Goal: Check status: Check status

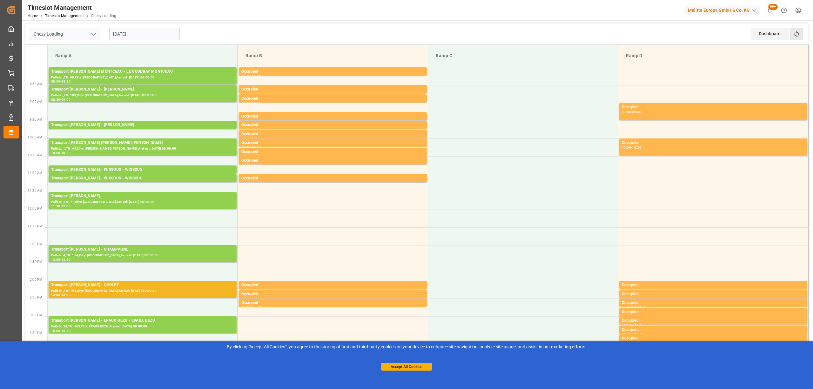
click at [791, 37] on button "Refresh Time Slots" at bounding box center [796, 34] width 13 height 12
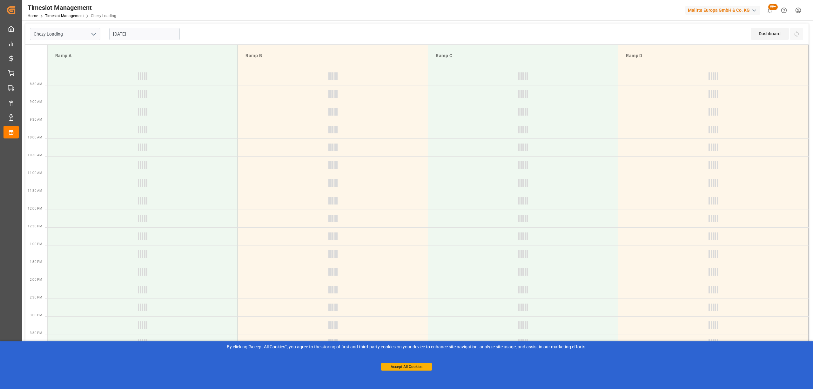
click at [282, 31] on div "Chezy Loading [DATE] Dashboard View Dashboard Refresh Time Slots" at bounding box center [416, 33] width 783 height 21
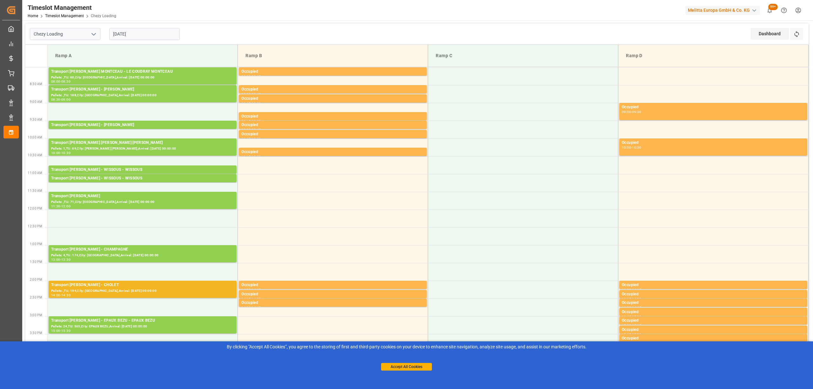
drag, startPoint x: 496, startPoint y: 12, endPoint x: 339, endPoint y: 0, distance: 157.0
click at [483, 13] on div "Timeslot Management Home Timeslot Management Chezy Loading Melitta Europa GmbH …" at bounding box center [415, 10] width 795 height 20
